Goal: Find specific page/section: Find specific page/section

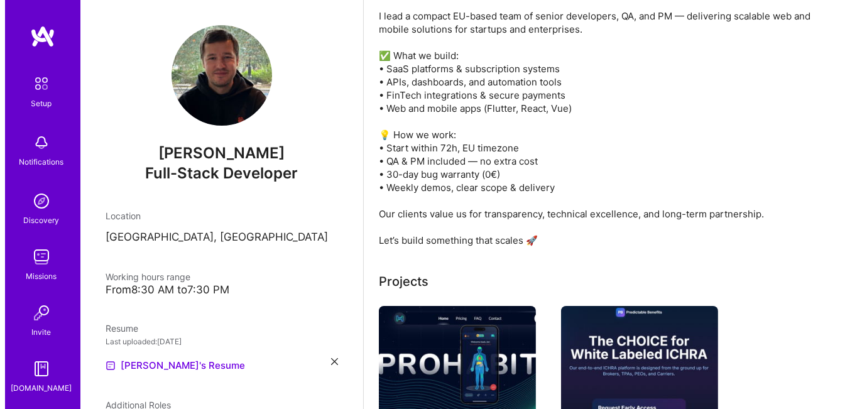
scroll to position [691, 0]
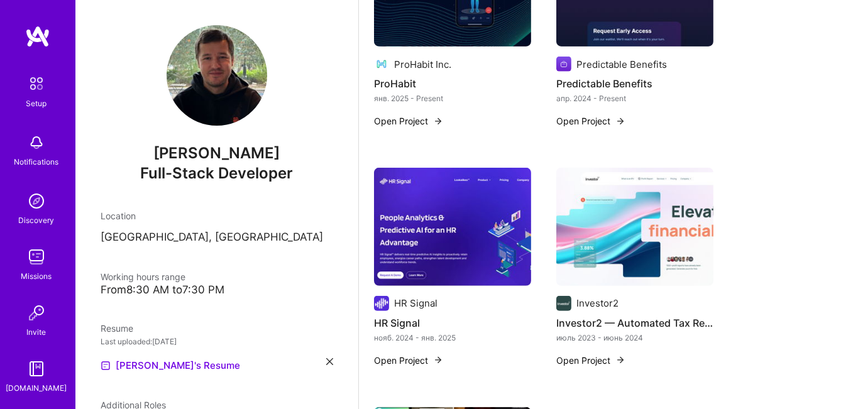
click at [423, 123] on button "Open Project" at bounding box center [408, 120] width 69 height 13
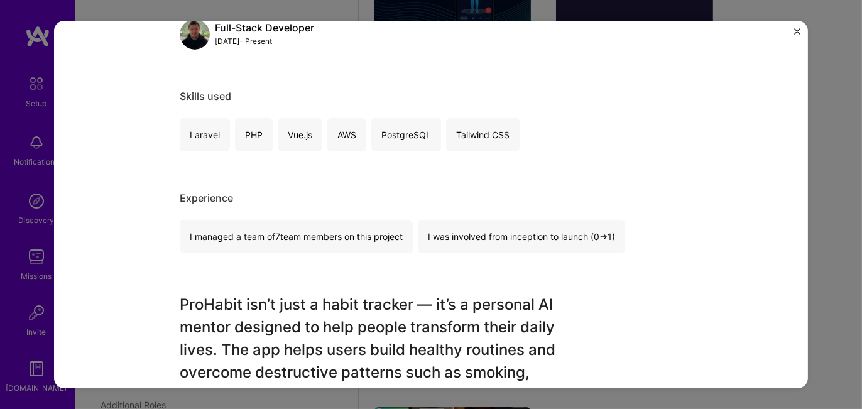
scroll to position [754, 0]
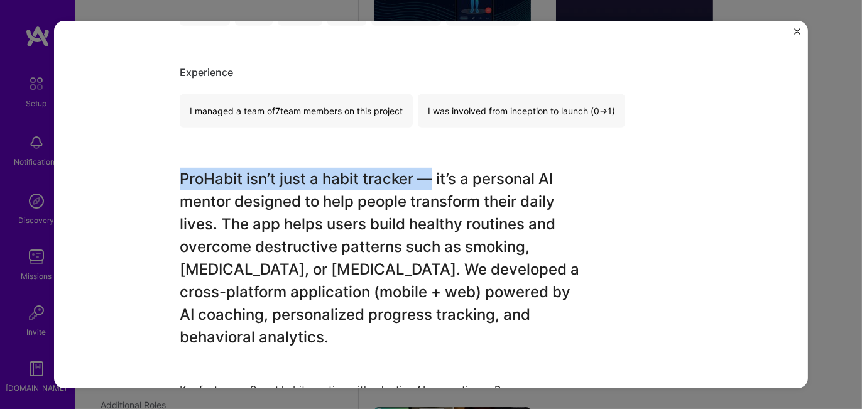
drag, startPoint x: 177, startPoint y: 177, endPoint x: 422, endPoint y: 172, distance: 244.6
click at [422, 172] on h3 "ProHabit isn’t just a habit tracker — it’s a personal AI mentor designed to hel…" at bounding box center [384, 270] width 409 height 204
click at [259, 187] on h3 "ProHabit isn’t just a habit tracker — it’s a personal AI mentor designed to hel…" at bounding box center [384, 270] width 409 height 204
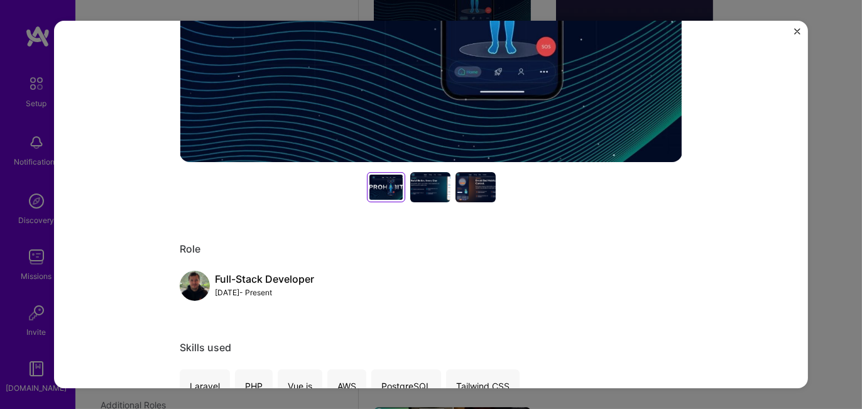
scroll to position [0, 0]
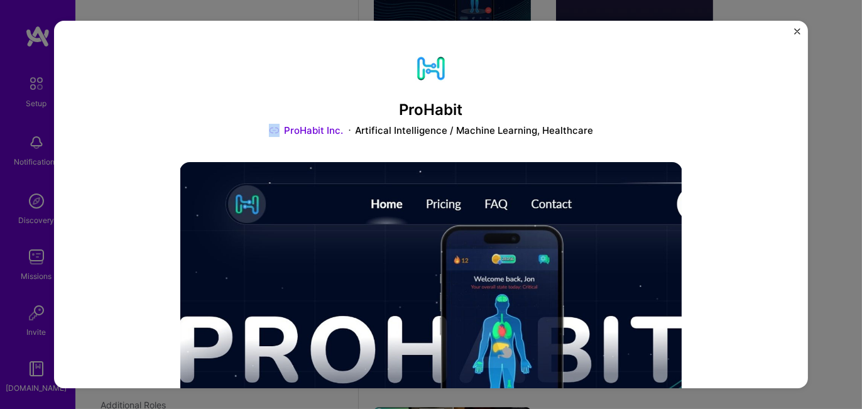
drag, startPoint x: 282, startPoint y: 124, endPoint x: 598, endPoint y: 118, distance: 315.6
click at [598, 118] on div "ProHabit ProHabit Inc. Artifical Intelligence / Machine Learning, Healthcare" at bounding box center [431, 92] width 503 height 92
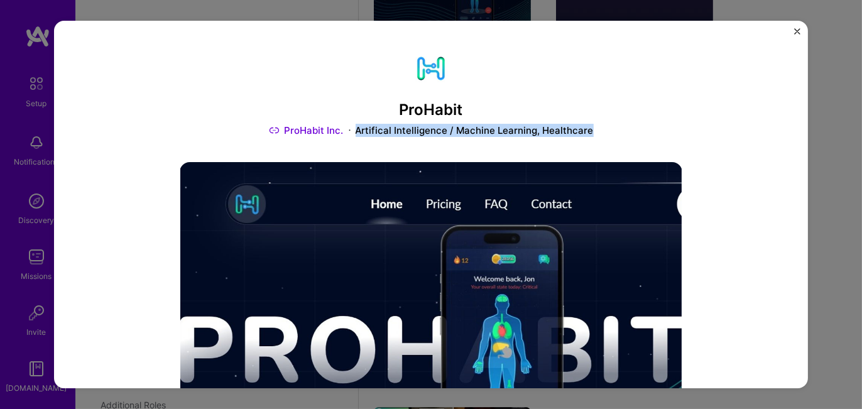
drag, startPoint x: 355, startPoint y: 126, endPoint x: 578, endPoint y: 124, distance: 223.1
click at [588, 122] on div "ProHabit ProHabit Inc. Artifical Intelligence / Machine Learning, Healthcare" at bounding box center [431, 92] width 503 height 92
copy div "Artifical Intelligence / Machine Learning, Healthcare"
